Goal: Task Accomplishment & Management: Use online tool/utility

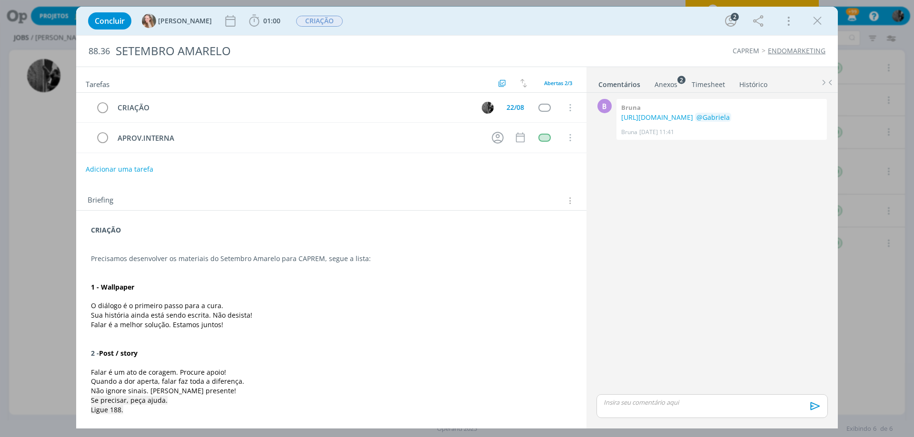
scroll to position [238, 0]
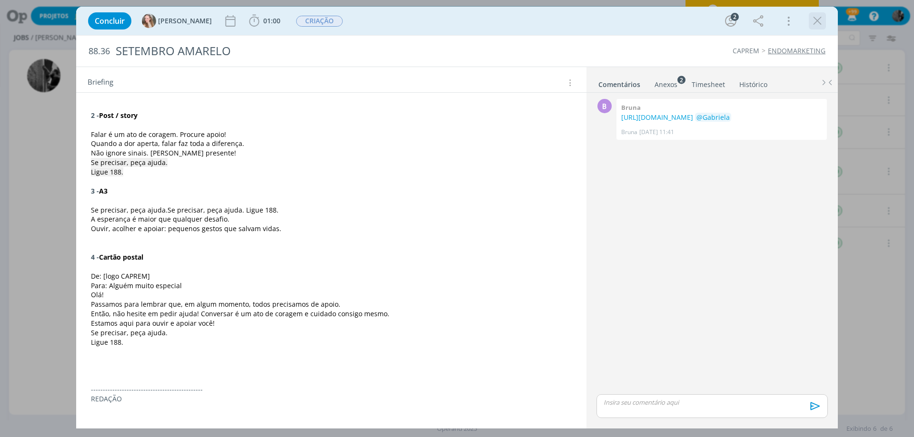
click at [818, 21] on icon "dialog" at bounding box center [817, 21] width 14 height 14
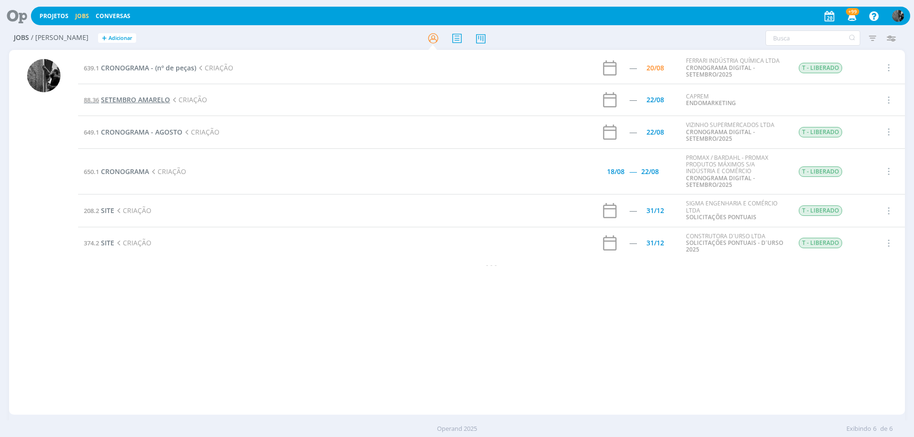
click at [140, 101] on span "SETEMBRO AMARELO" at bounding box center [135, 99] width 69 height 9
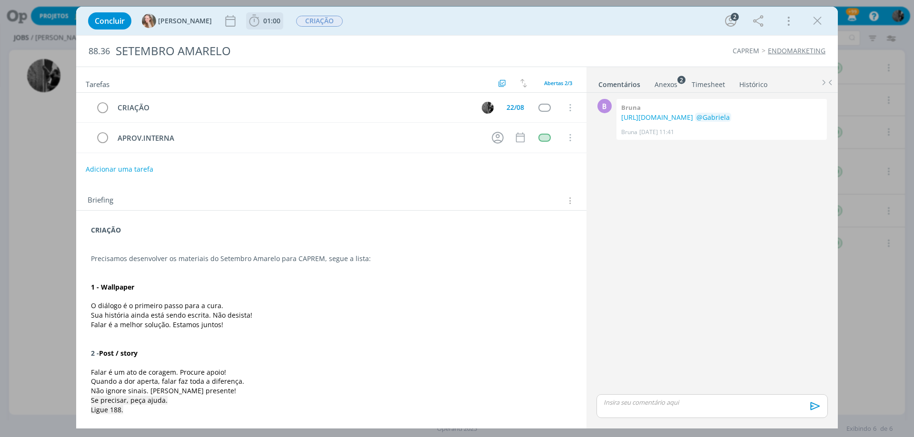
click at [263, 20] on span "01:00" at bounding box center [271, 20] width 17 height 9
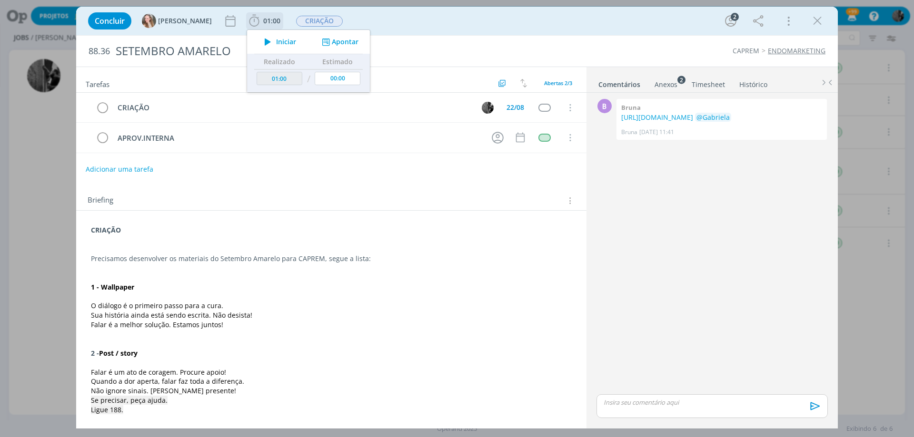
click at [259, 36] on icon "dialog" at bounding box center [267, 42] width 17 height 12
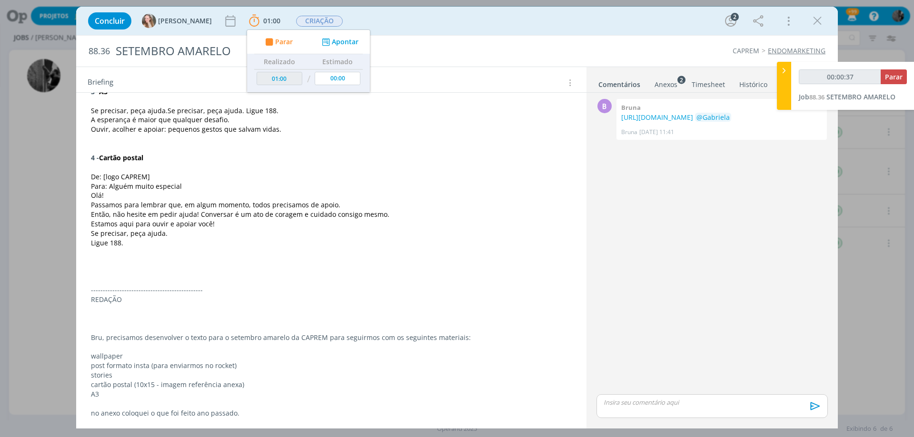
scroll to position [341, 0]
click at [678, 90] on ul "Comentários Anexos 2 Timesheet Histórico" at bounding box center [711, 80] width 251 height 26
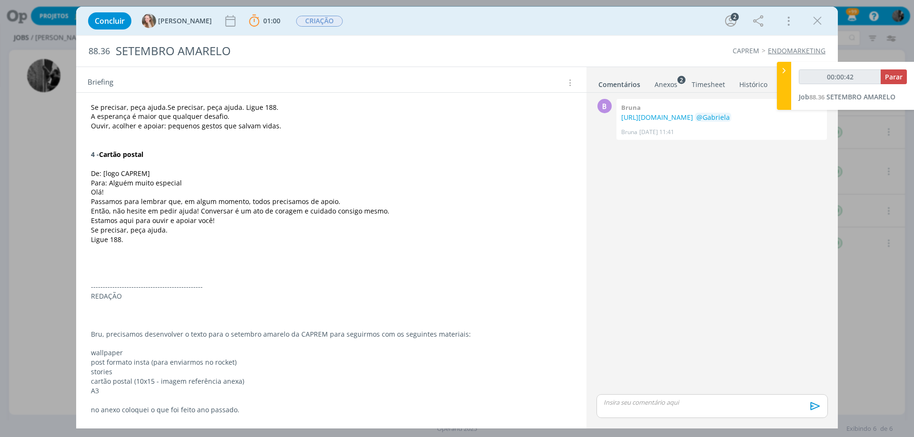
click at [675, 87] on div "Anexos 2" at bounding box center [665, 85] width 23 height 10
click at [666, 76] on link "Anexos 2" at bounding box center [664, 83] width 25 height 14
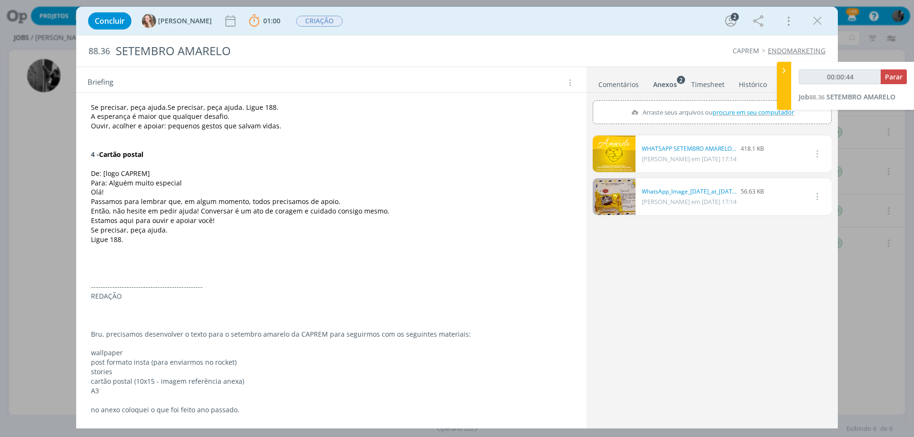
click at [673, 88] on div "Anexos 2" at bounding box center [665, 85] width 24 height 10
click at [613, 149] on link "dialog" at bounding box center [613, 154] width 43 height 37
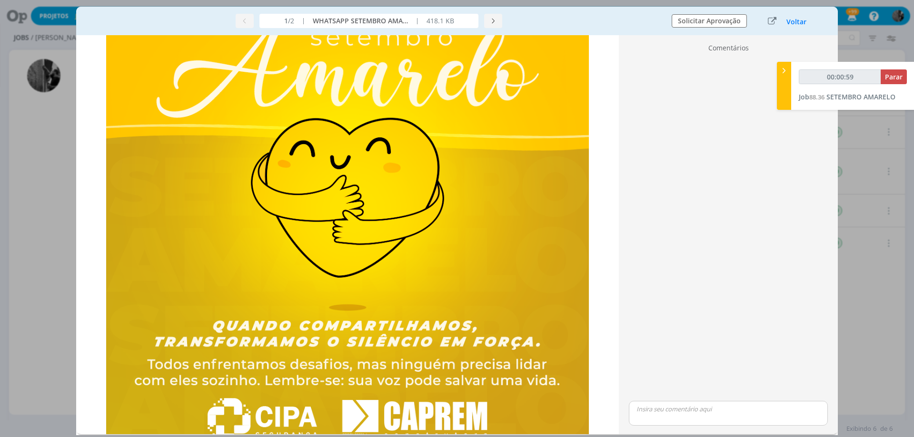
scroll to position [48, 0]
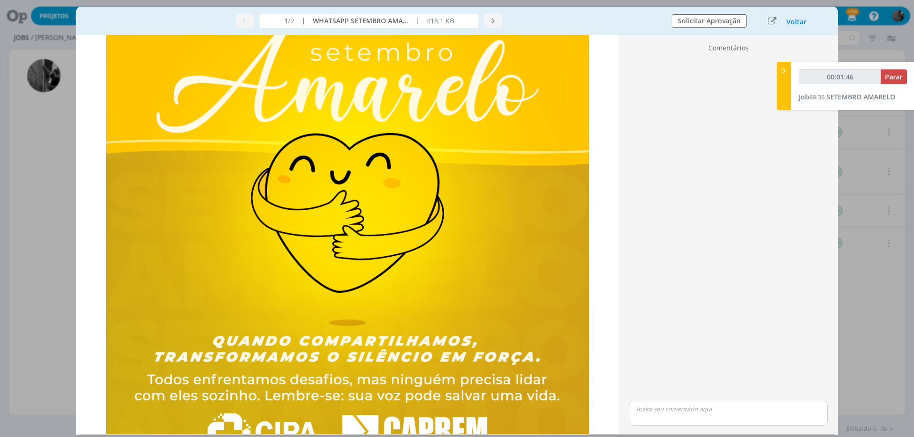
click at [65, 112] on div "Concluir [PERSON_NAME] 01:00 Parar Apontar Data * [DATE] Horas * 00:00 Tarefa S…" at bounding box center [457, 218] width 914 height 437
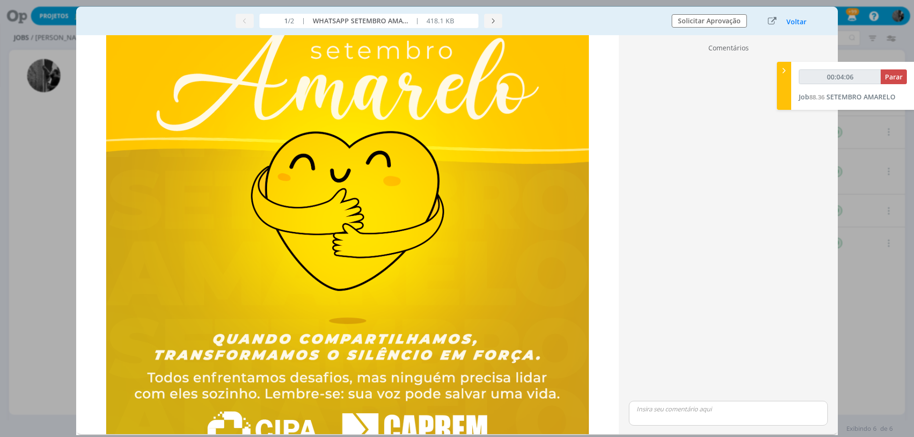
scroll to position [95, 0]
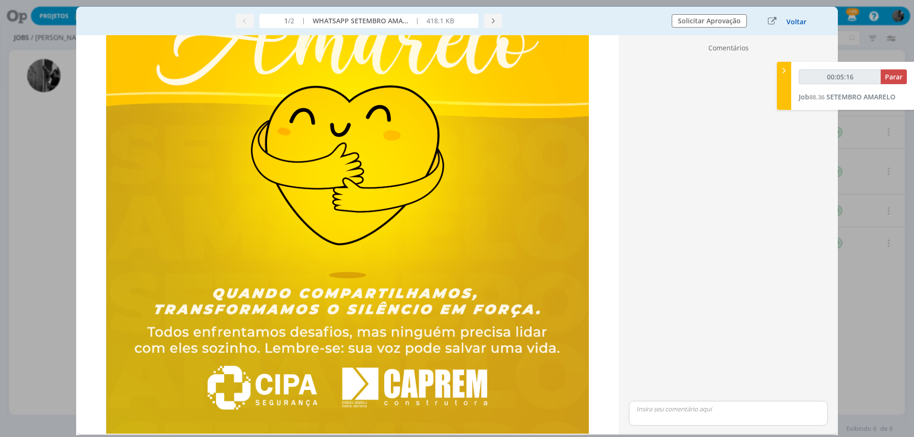
click at [796, 23] on button "Voltar" at bounding box center [796, 22] width 21 height 8
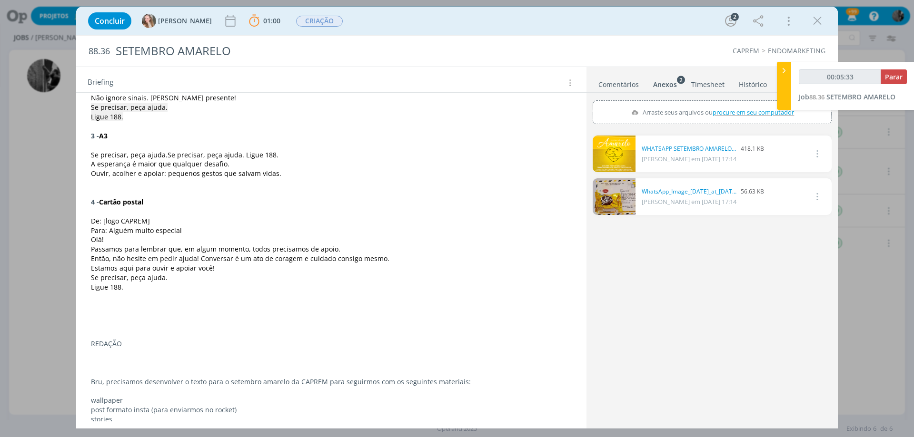
scroll to position [341, 0]
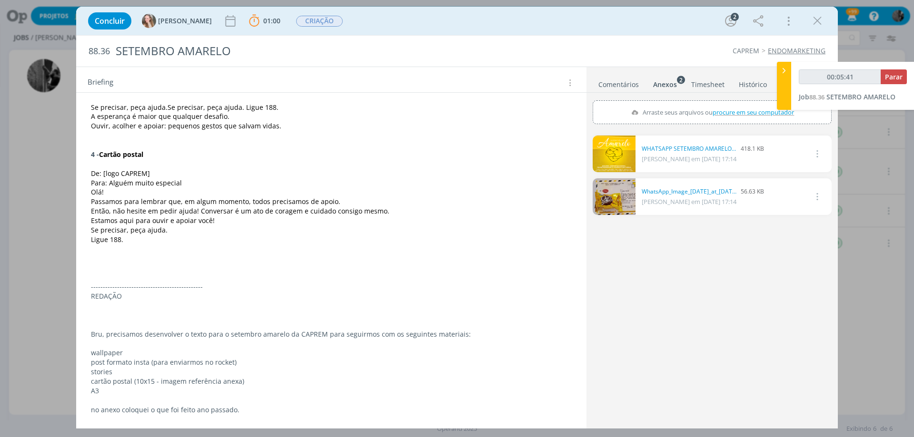
click at [615, 201] on link "dialog" at bounding box center [613, 196] width 43 height 37
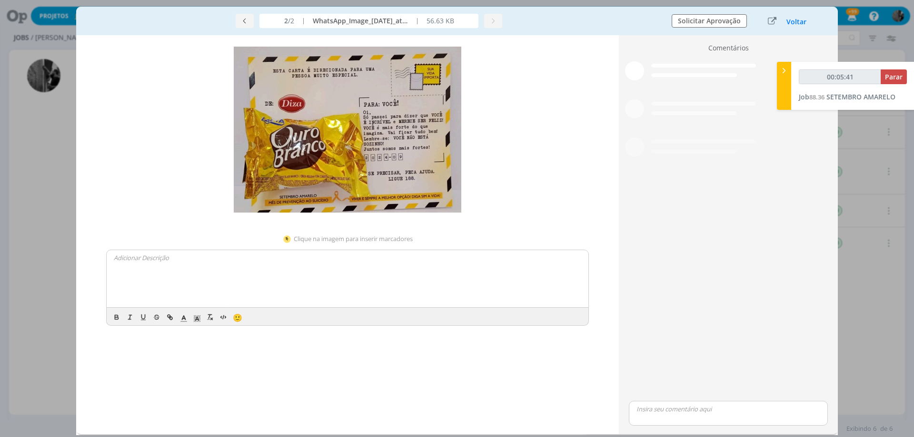
scroll to position [334, 0]
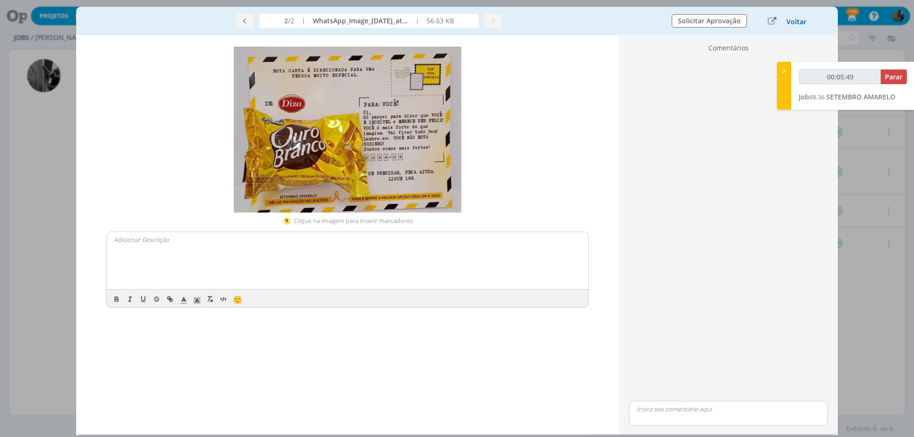
click at [801, 19] on button "Voltar" at bounding box center [796, 22] width 21 height 8
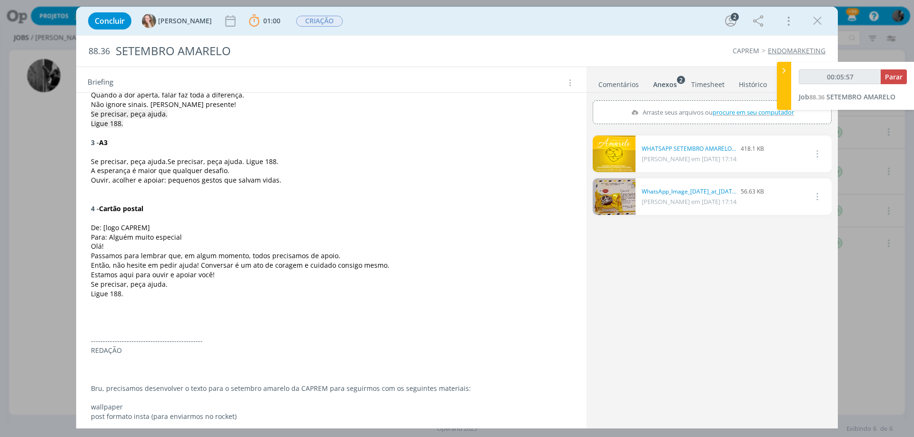
scroll to position [239, 0]
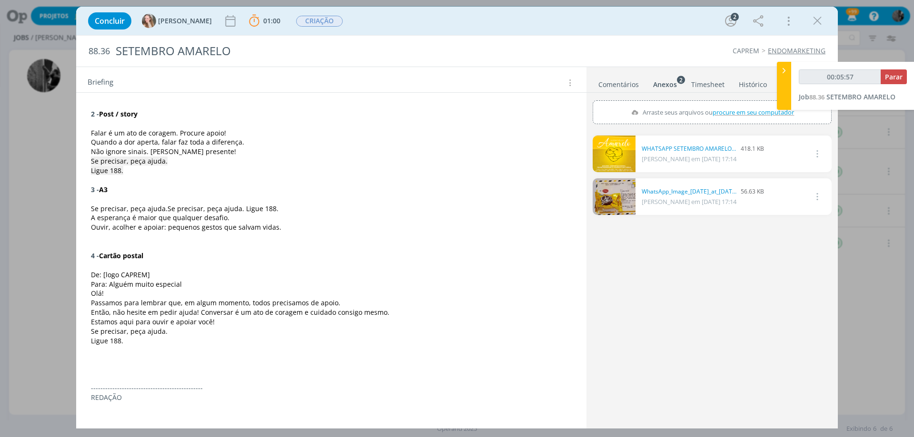
click at [614, 158] on link "dialog" at bounding box center [613, 154] width 43 height 37
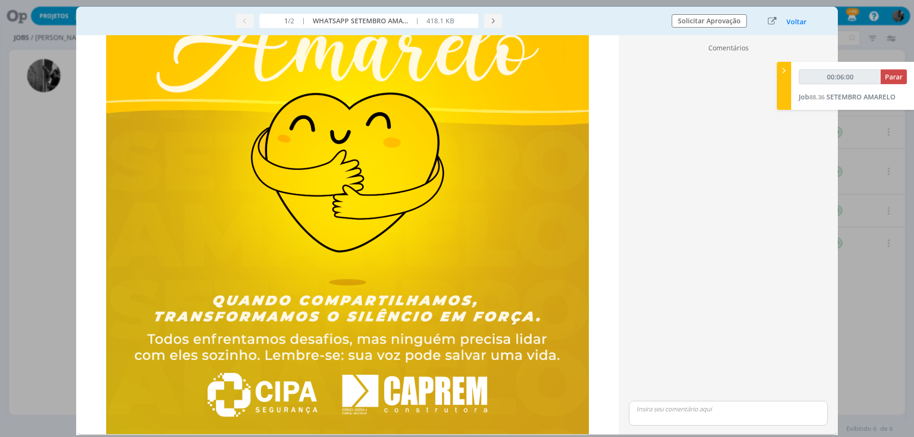
scroll to position [48, 0]
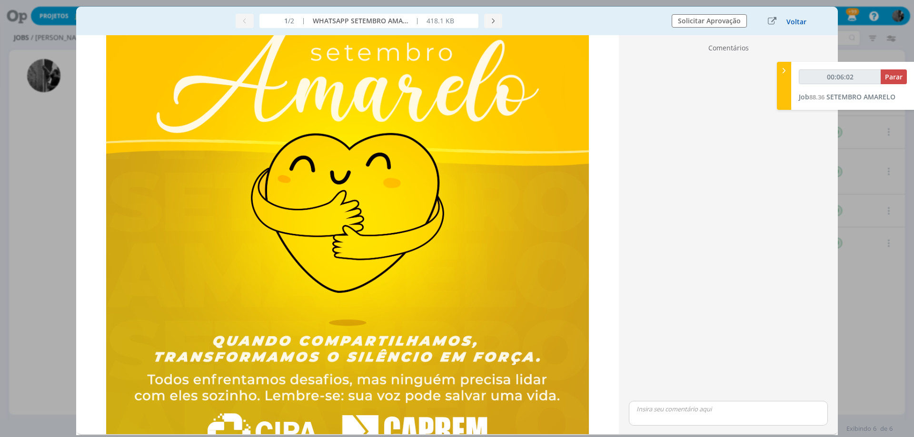
click at [800, 18] on button "Voltar" at bounding box center [796, 22] width 21 height 8
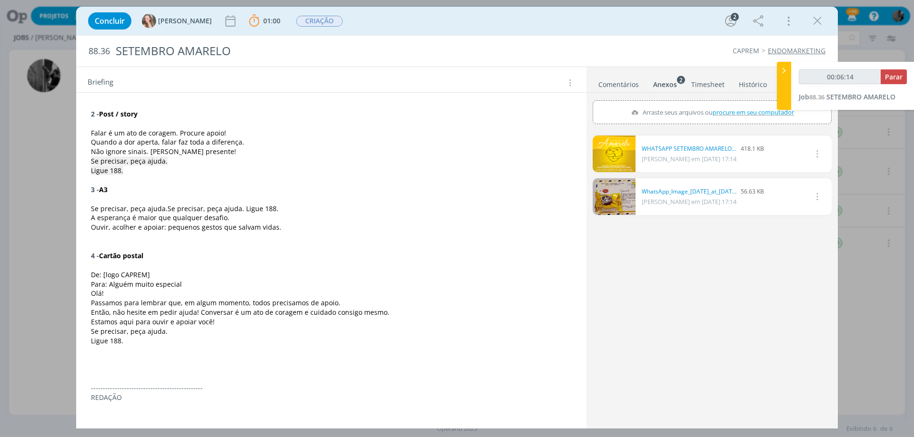
click at [620, 163] on link "dialog" at bounding box center [613, 154] width 43 height 37
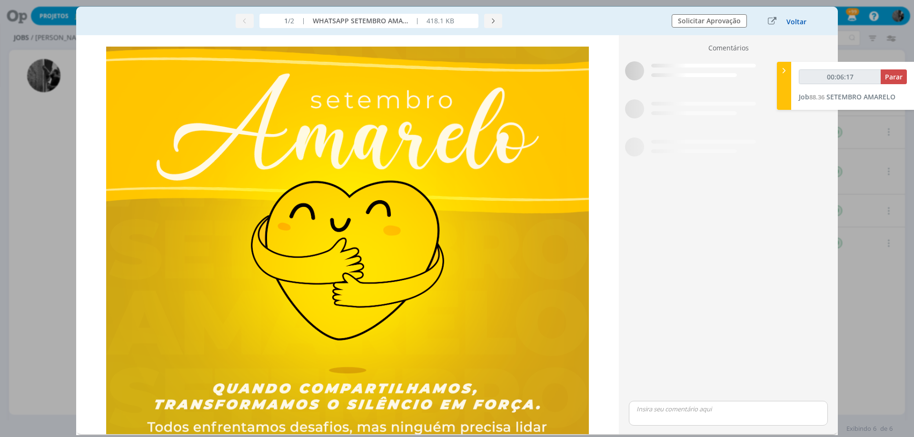
click at [798, 23] on button "Voltar" at bounding box center [796, 22] width 21 height 8
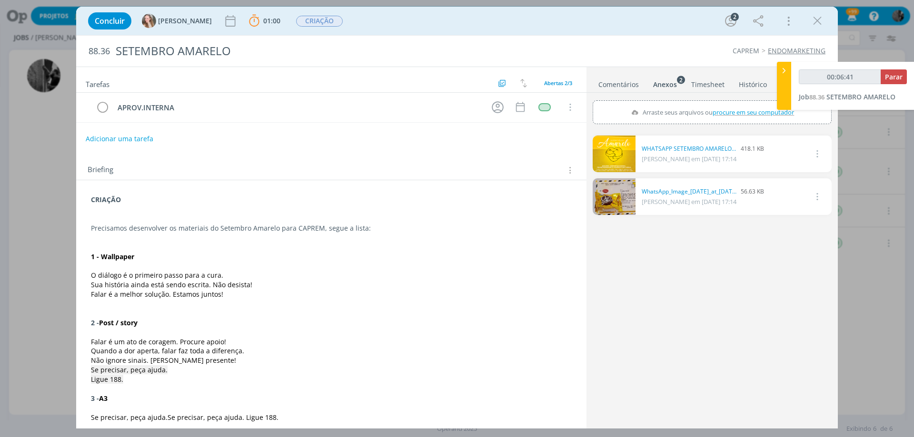
scroll to position [1, 0]
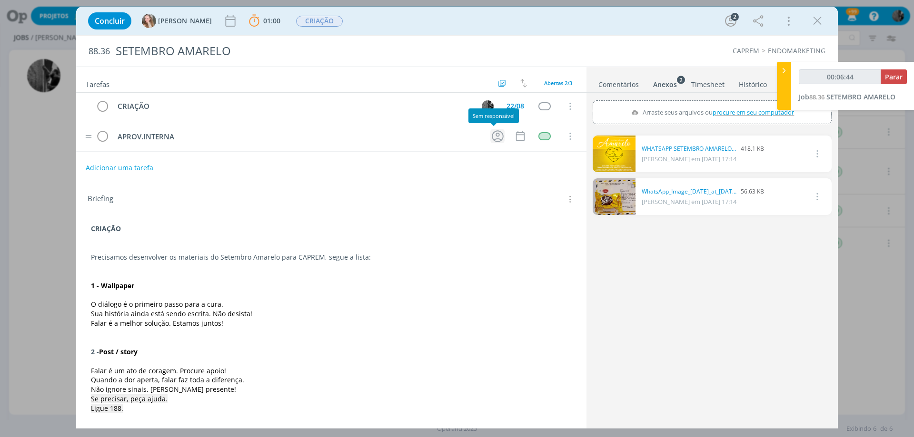
click at [490, 138] on icon "dialog" at bounding box center [497, 136] width 15 height 15
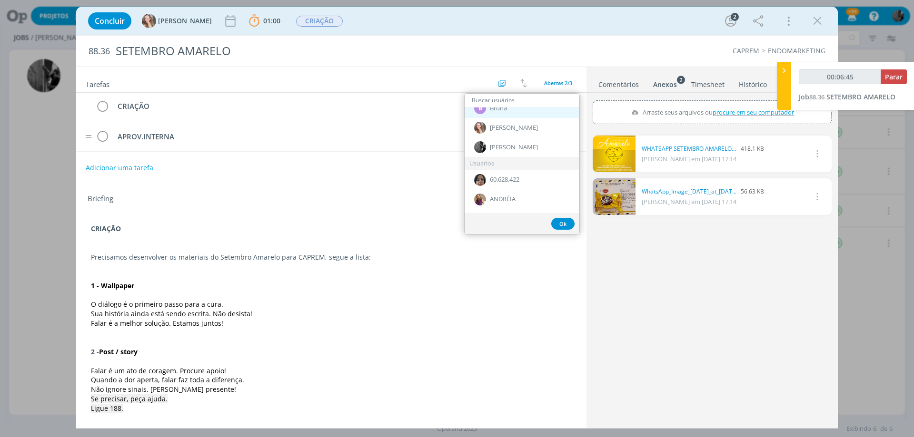
scroll to position [0, 0]
click at [497, 148] on span "[PERSON_NAME]" at bounding box center [514, 150] width 48 height 8
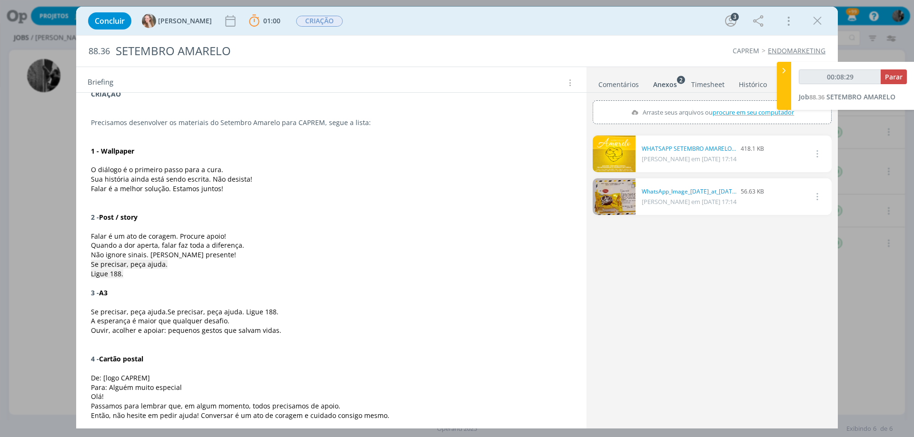
scroll to position [143, 0]
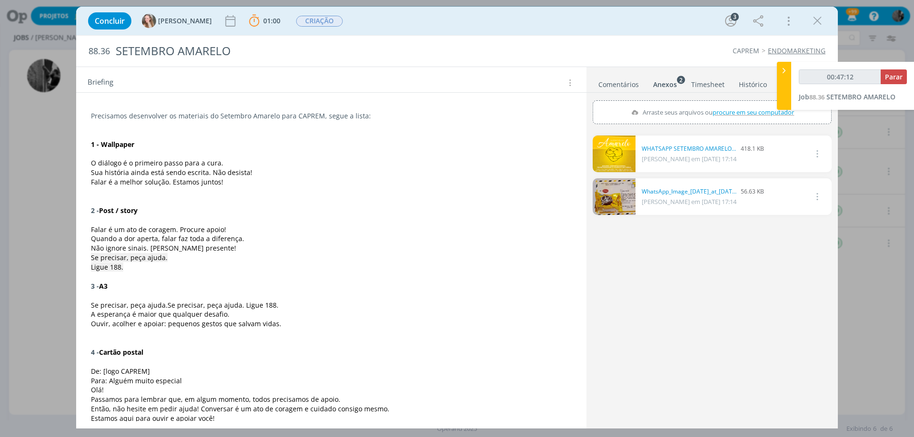
type input "00:48:12"
